Goal: Task Accomplishment & Management: Manage account settings

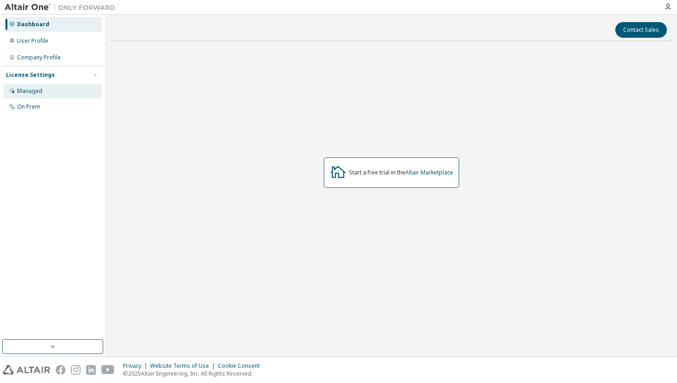
click at [53, 93] on div "Managed" at bounding box center [53, 91] width 98 height 15
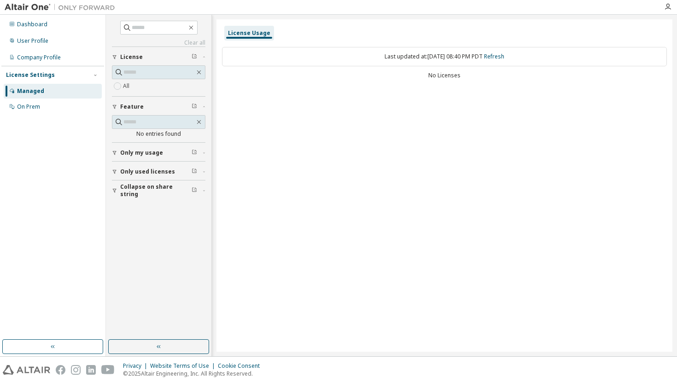
click at [163, 151] on div "Only my usage" at bounding box center [161, 152] width 82 height 7
click at [147, 196] on span "Only used licenses" at bounding box center [147, 198] width 55 height 7
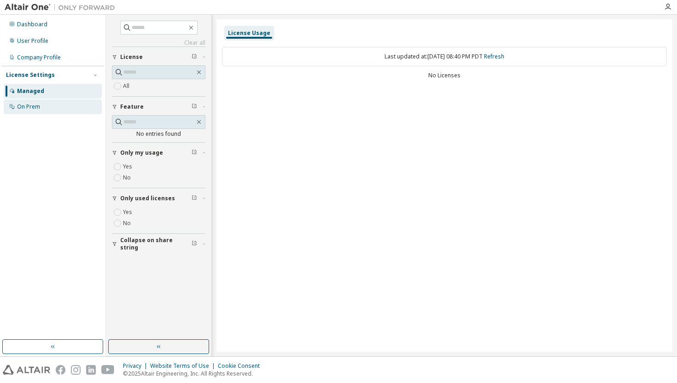
click at [38, 110] on div "On Prem" at bounding box center [28, 106] width 23 height 7
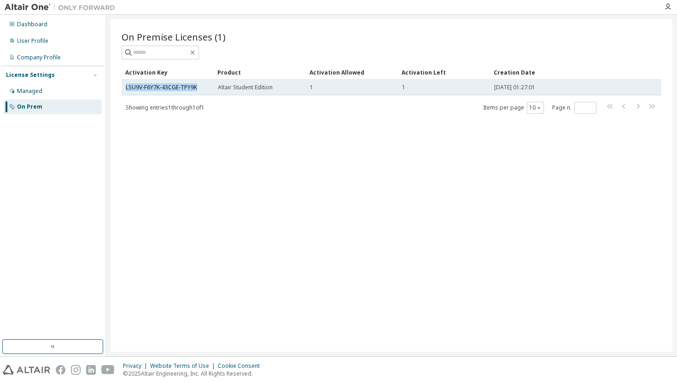
drag, startPoint x: 199, startPoint y: 89, endPoint x: 124, endPoint y: 86, distance: 75.1
click at [124, 86] on td "LSU9V-F6Y7K-43CGE-TPY9K" at bounding box center [168, 88] width 92 height 16
copy link "LSU9V-F6Y7K-43CGE-TPY9K"
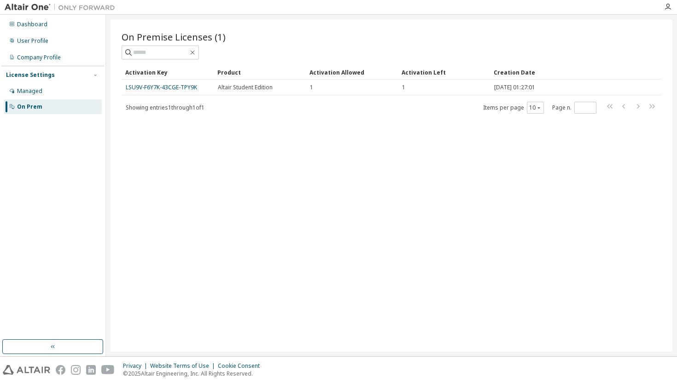
click at [150, 172] on div "On Premise Licenses (1) Clear Load Save Save As Field Operator Value Select fil…" at bounding box center [391, 185] width 562 height 332
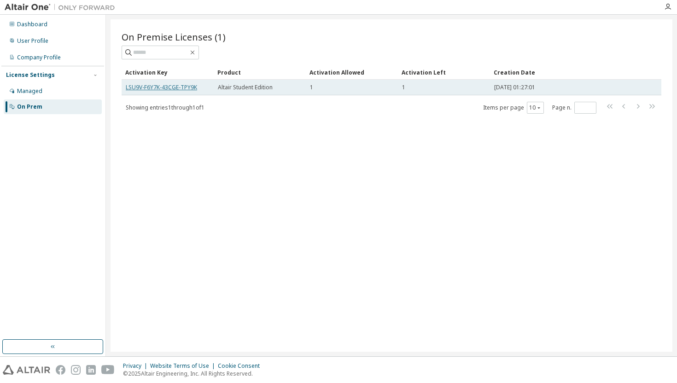
click at [187, 85] on link "LSU9V-F6Y7K-43CGE-TPY9K" at bounding box center [161, 87] width 71 height 8
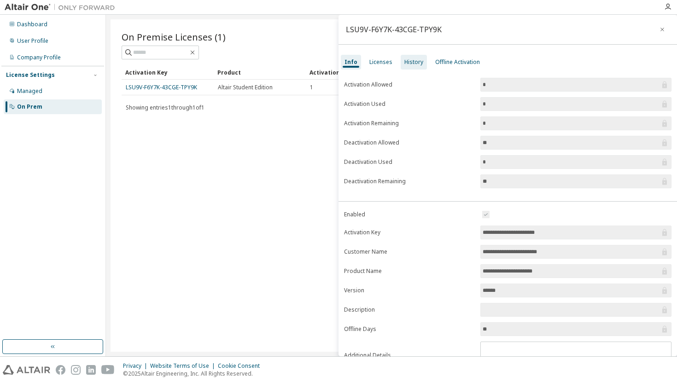
click at [416, 63] on div "History" at bounding box center [413, 61] width 19 height 7
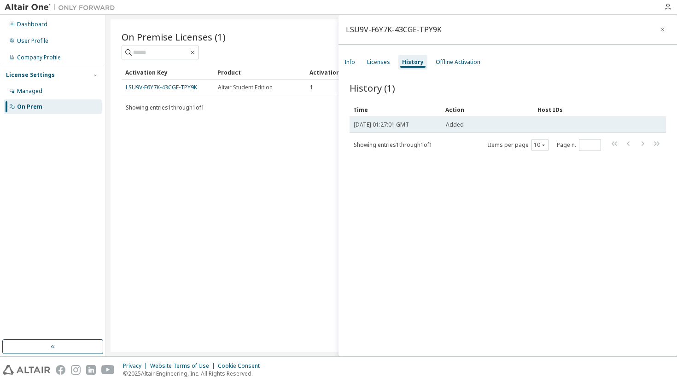
drag, startPoint x: 358, startPoint y: 121, endPoint x: 391, endPoint y: 132, distance: 35.5
click at [391, 132] on td "[DATE] 01:27:01 GMT" at bounding box center [395, 125] width 92 height 16
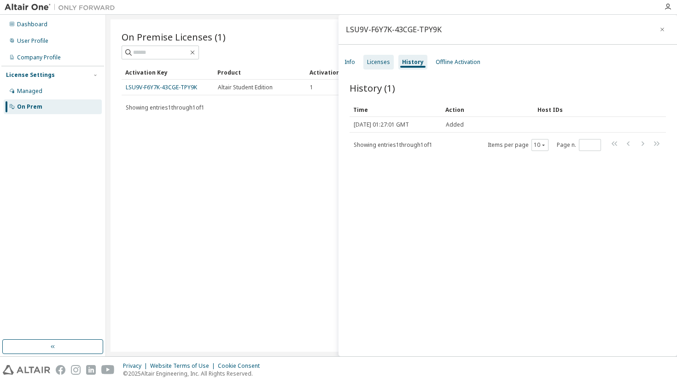
click at [367, 65] on div "Licenses" at bounding box center [378, 61] width 23 height 7
click at [349, 66] on div "Info" at bounding box center [350, 62] width 18 height 15
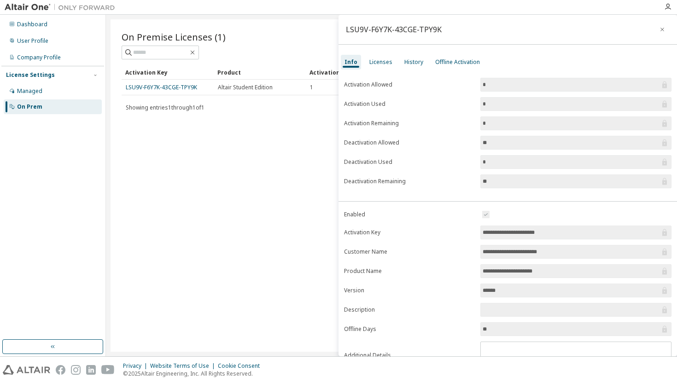
scroll to position [2, 0]
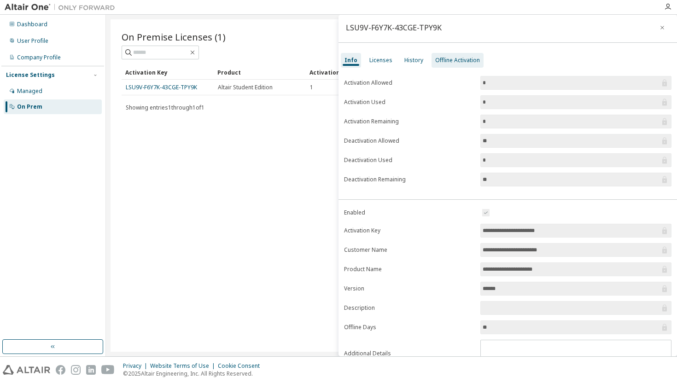
click at [441, 64] on div "Offline Activation" at bounding box center [457, 60] width 45 height 7
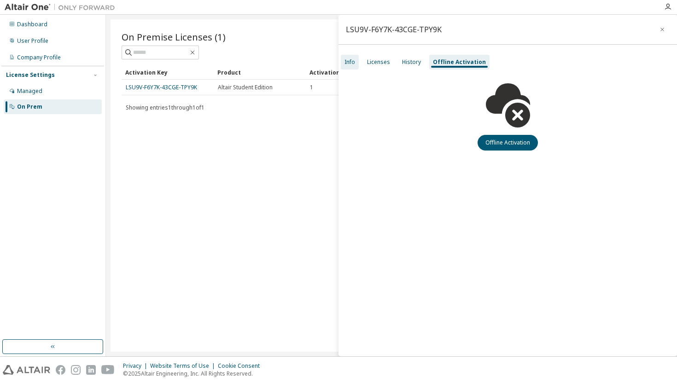
click at [354, 60] on div "Info" at bounding box center [349, 61] width 11 height 7
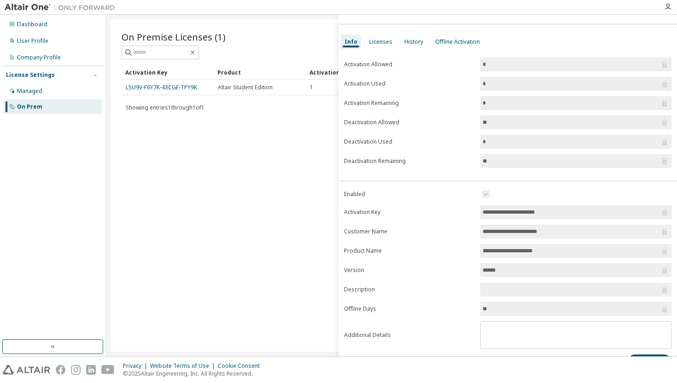
scroll to position [21, 0]
click at [405, 39] on div "History" at bounding box center [413, 41] width 19 height 7
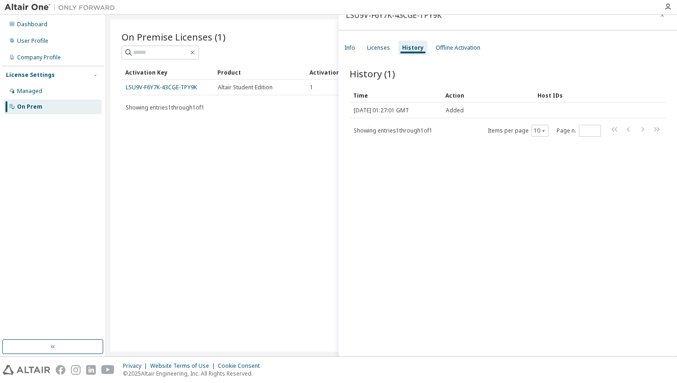
scroll to position [14, 0]
click at [381, 44] on div "Licenses" at bounding box center [378, 47] width 23 height 7
click at [358, 47] on div "Info" at bounding box center [350, 48] width 18 height 15
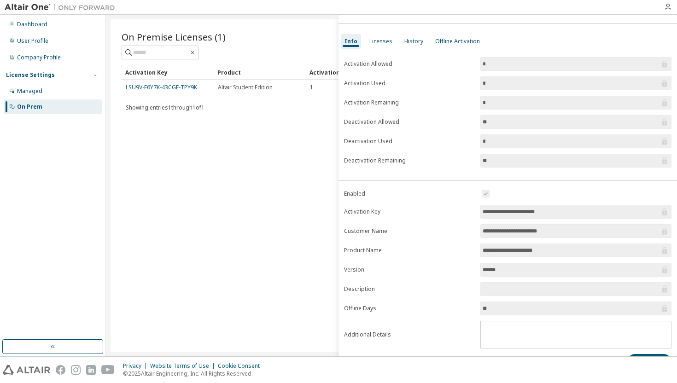
scroll to position [41, 0]
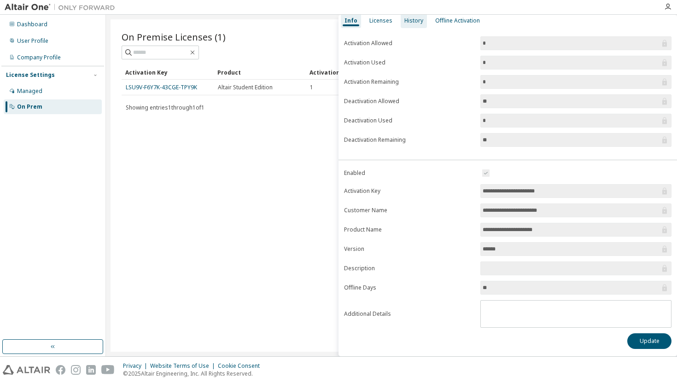
click at [408, 21] on div "History" at bounding box center [413, 20] width 19 height 7
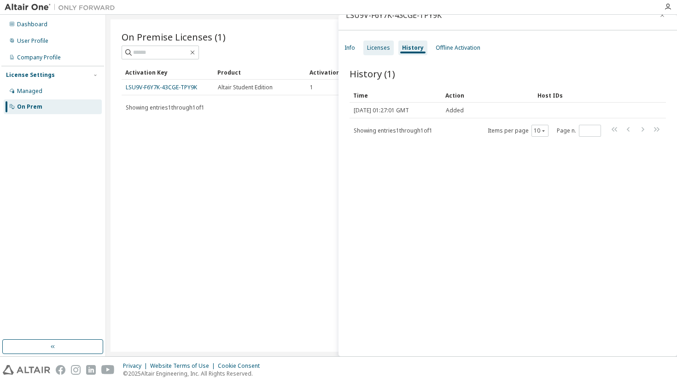
click at [389, 44] on div "Licenses" at bounding box center [378, 48] width 30 height 15
click at [361, 50] on div "Info Licenses History Offline Activation" at bounding box center [507, 48] width 338 height 17
click at [349, 47] on div "Info" at bounding box center [349, 47] width 11 height 7
